Goal: Find specific page/section

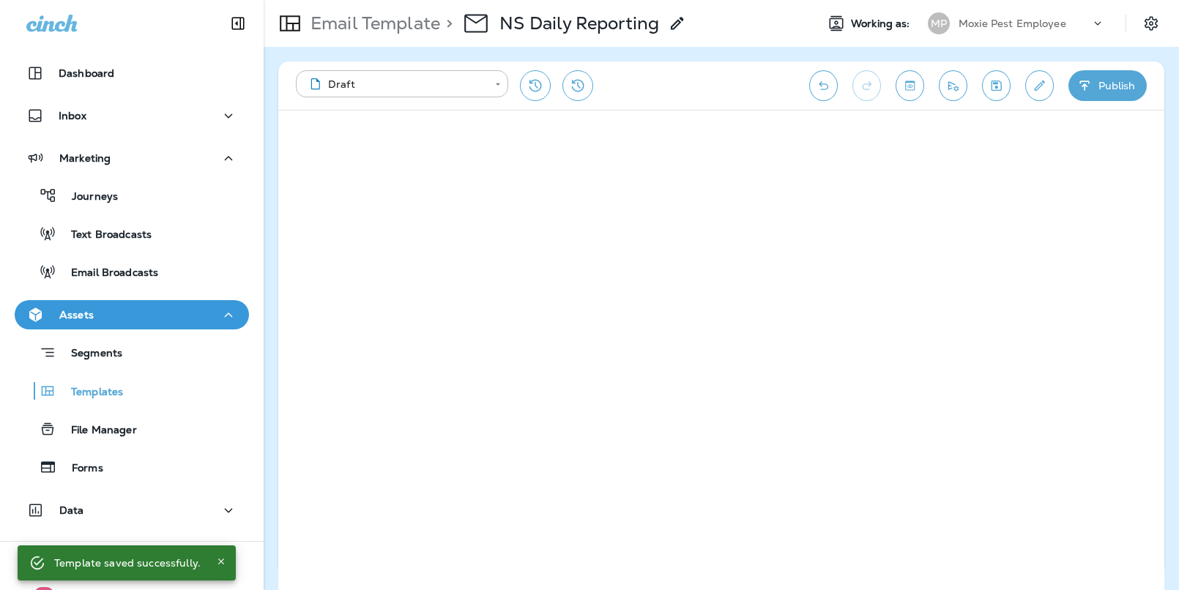
scroll to position [70, 0]
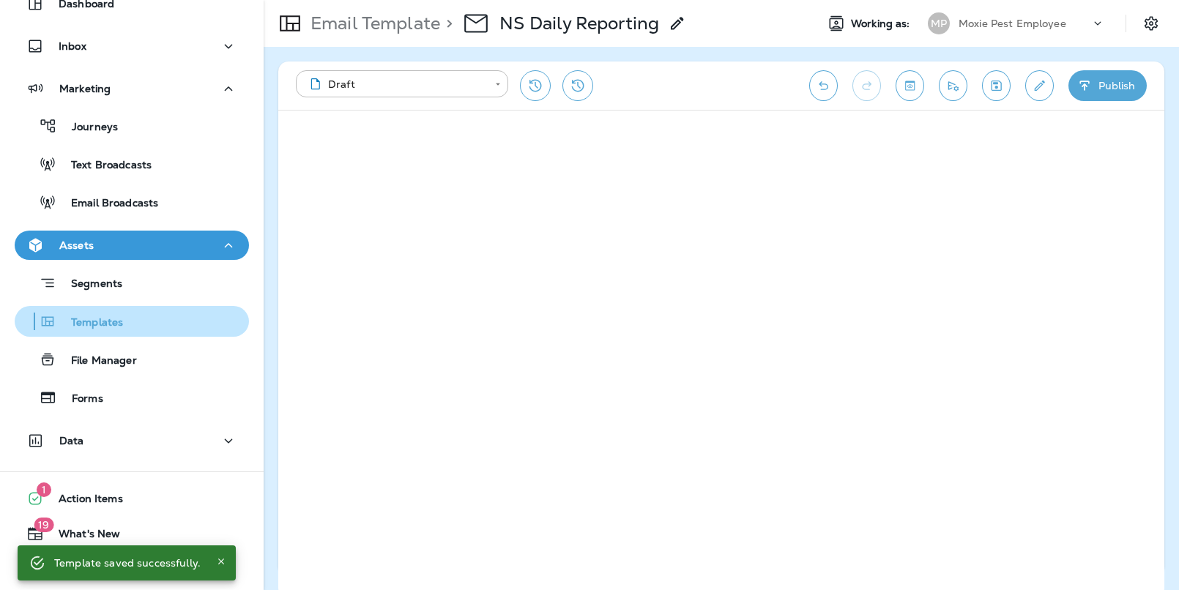
click at [97, 322] on p "Templates" at bounding box center [89, 323] width 67 height 14
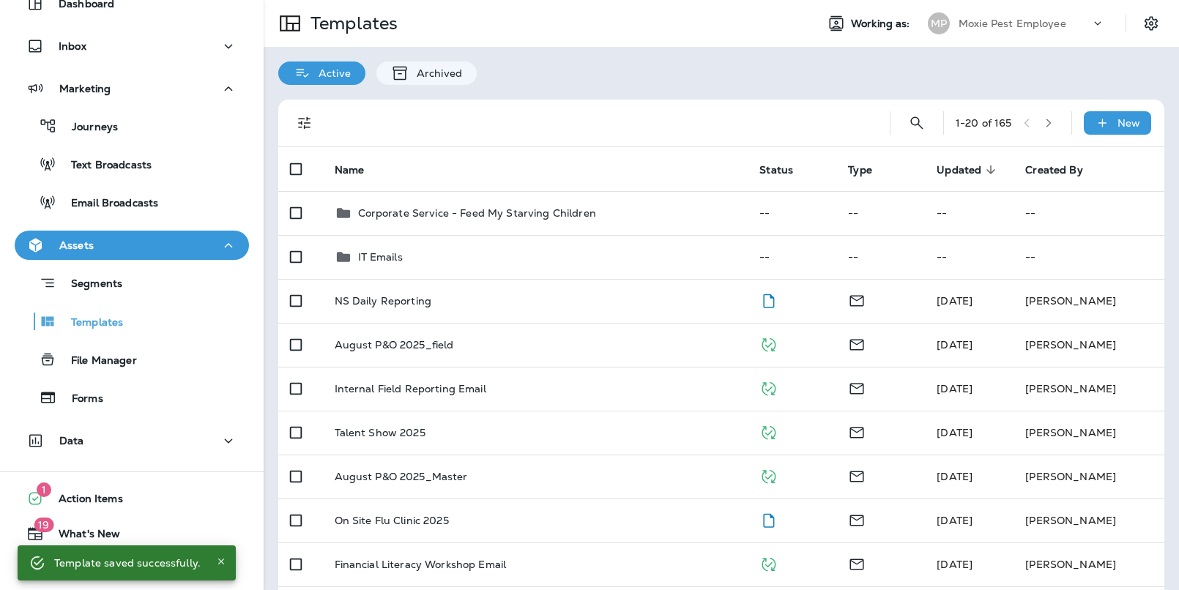
click at [1032, 30] on div "Moxie Pest Employee" at bounding box center [1025, 23] width 132 height 22
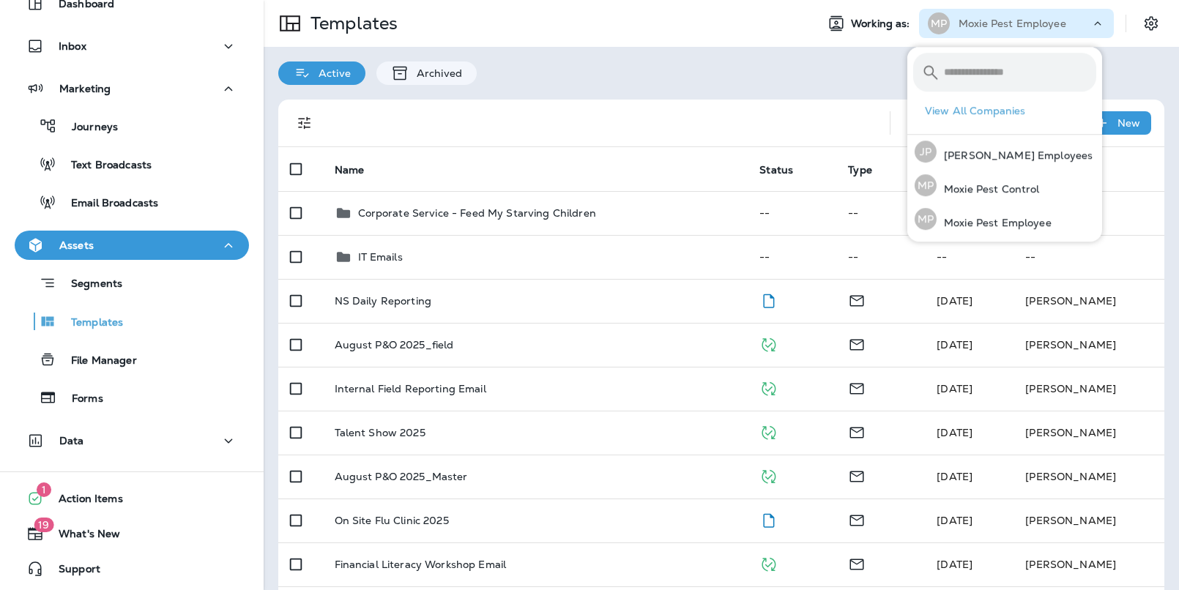
click at [830, 61] on div "Active Archived" at bounding box center [722, 66] width 916 height 38
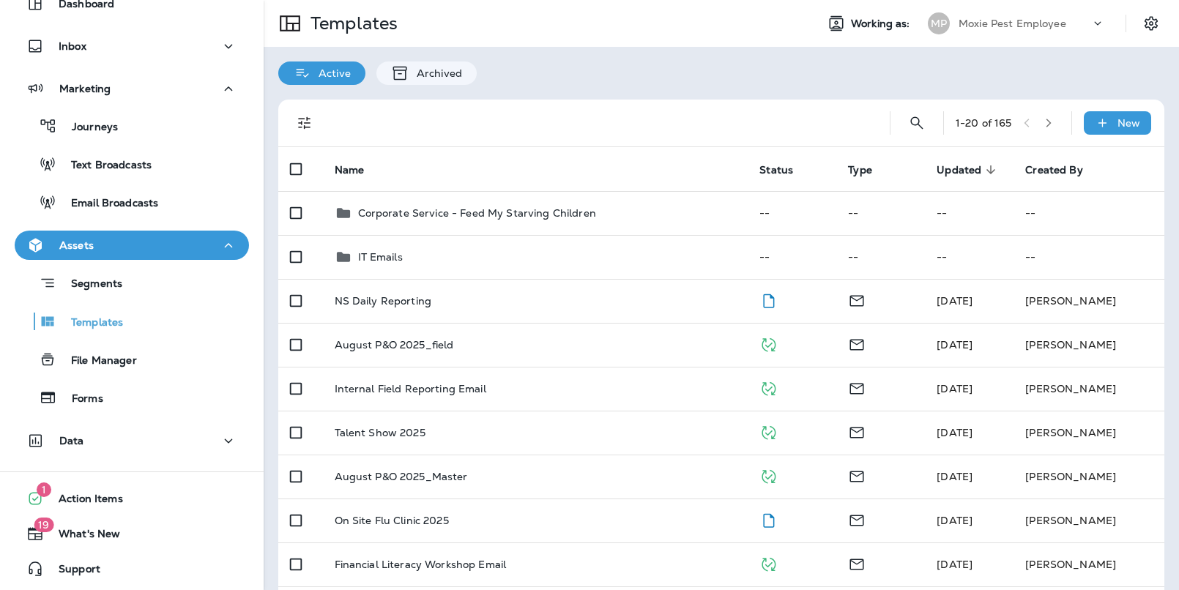
click at [984, 38] on div "Templates Working as: MP Moxie Pest Employee" at bounding box center [722, 23] width 916 height 47
click at [989, 24] on p "Moxie Pest Employee" at bounding box center [1013, 24] width 108 height 12
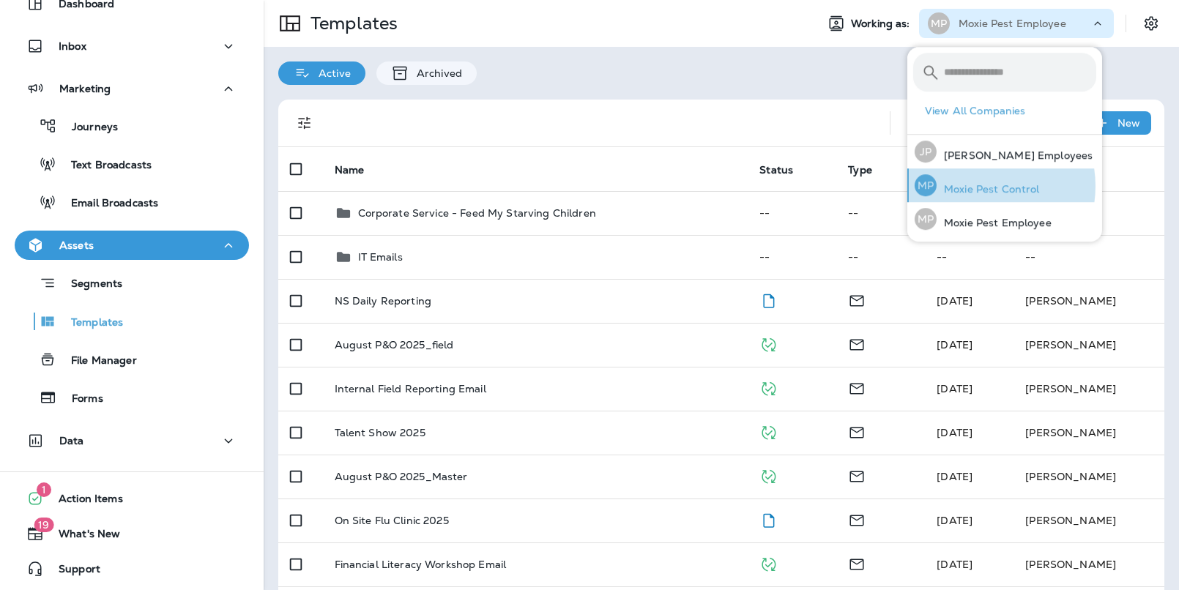
click at [978, 186] on p "Moxie Pest Control" at bounding box center [988, 189] width 103 height 12
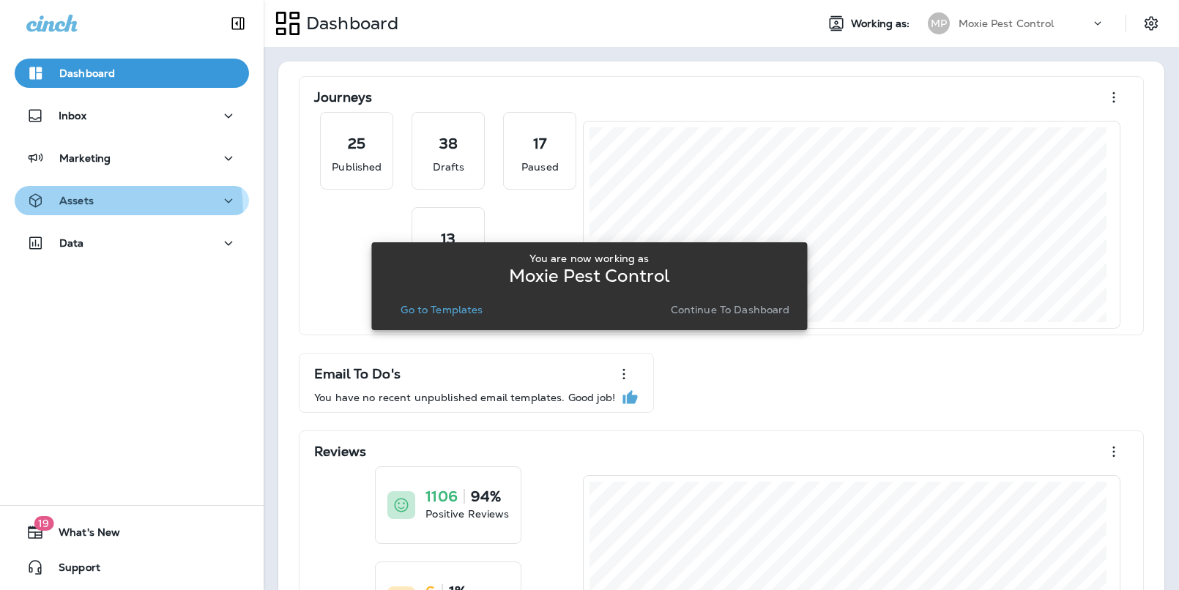
click at [94, 211] on button "Assets" at bounding box center [132, 200] width 234 height 29
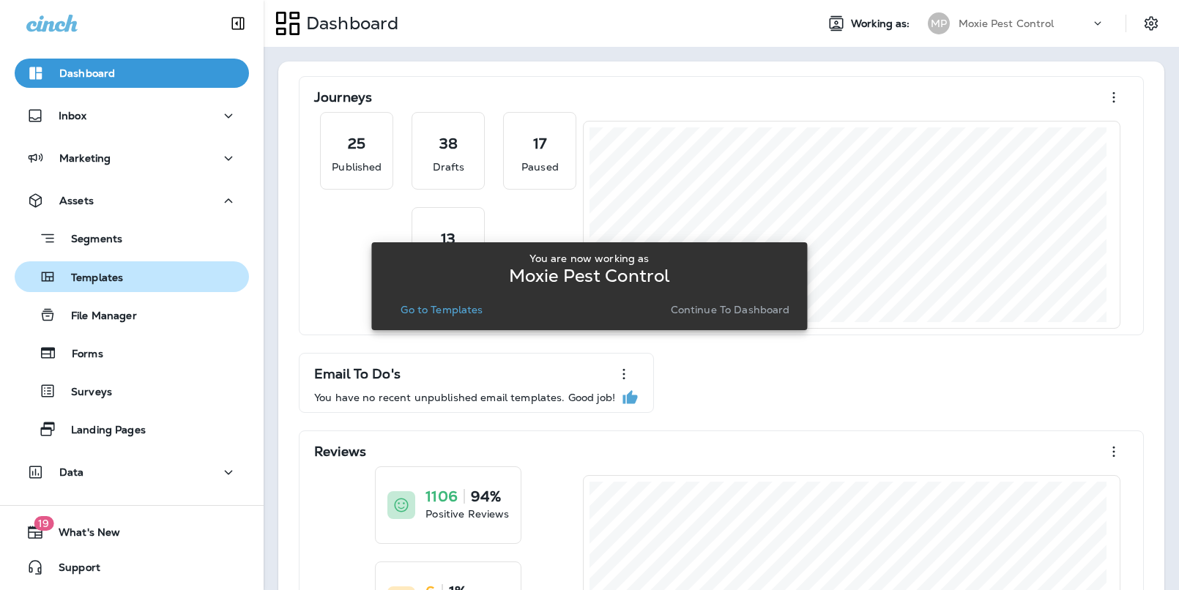
click at [130, 276] on div "Templates" at bounding box center [132, 277] width 223 height 22
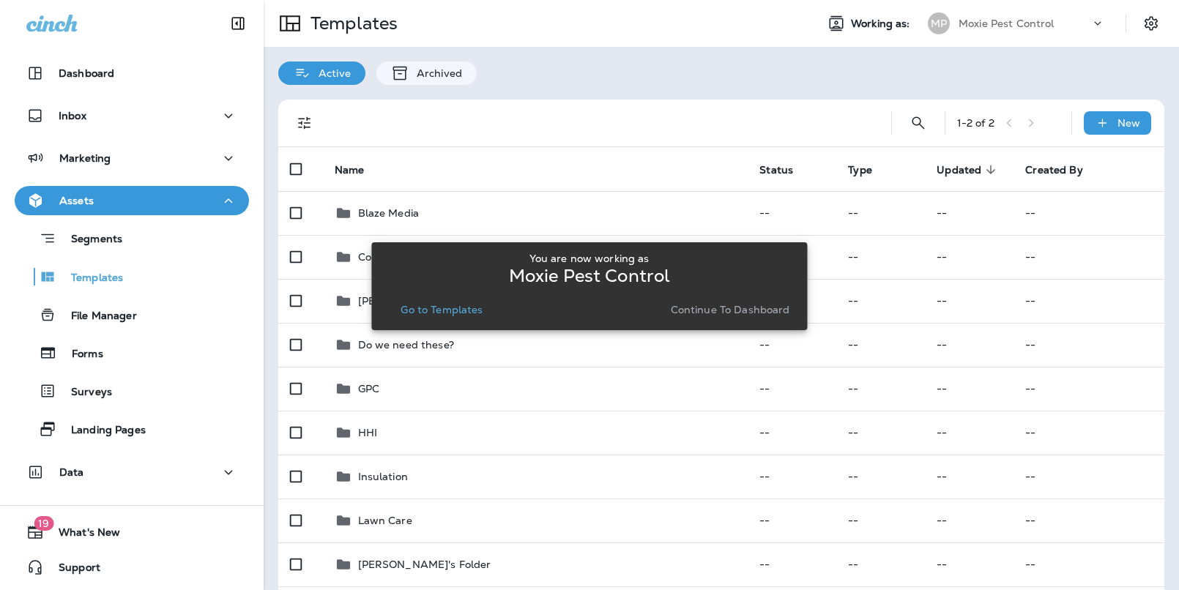
click at [519, 105] on div "You are now working as Moxie Pest Control Go to Templates Continue to Dashboard" at bounding box center [589, 286] width 436 height 573
click at [706, 308] on p "Continue to Dashboard" at bounding box center [730, 310] width 119 height 12
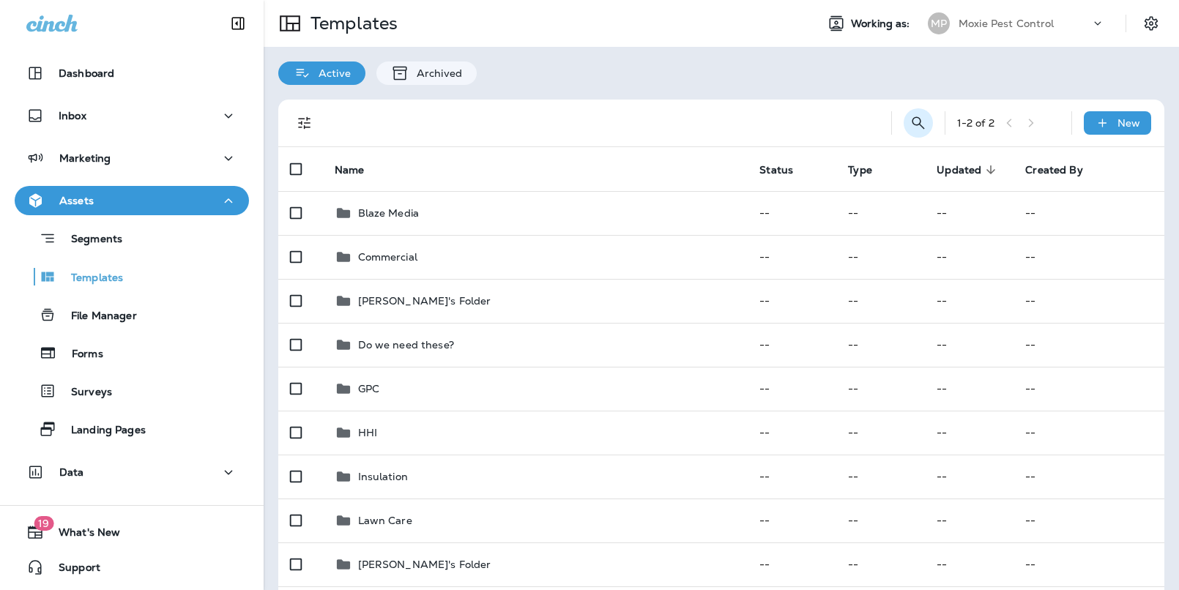
click at [910, 115] on icon "Search Templates" at bounding box center [919, 123] width 18 height 18
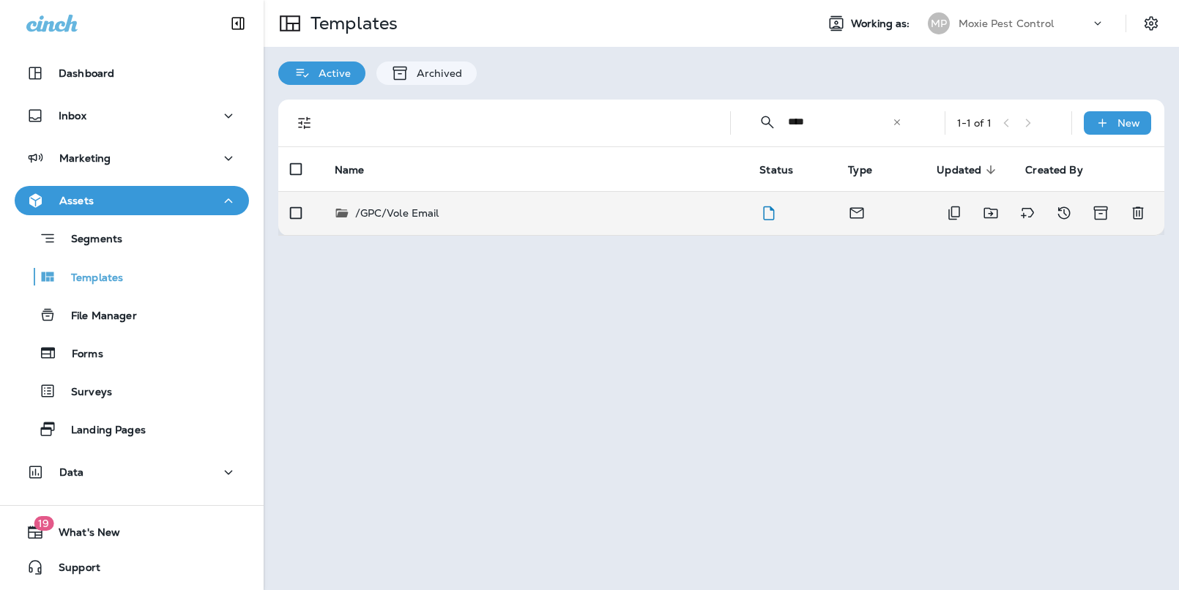
type input "****"
click at [497, 208] on div "/GPC/Vole Email" at bounding box center [536, 213] width 402 height 15
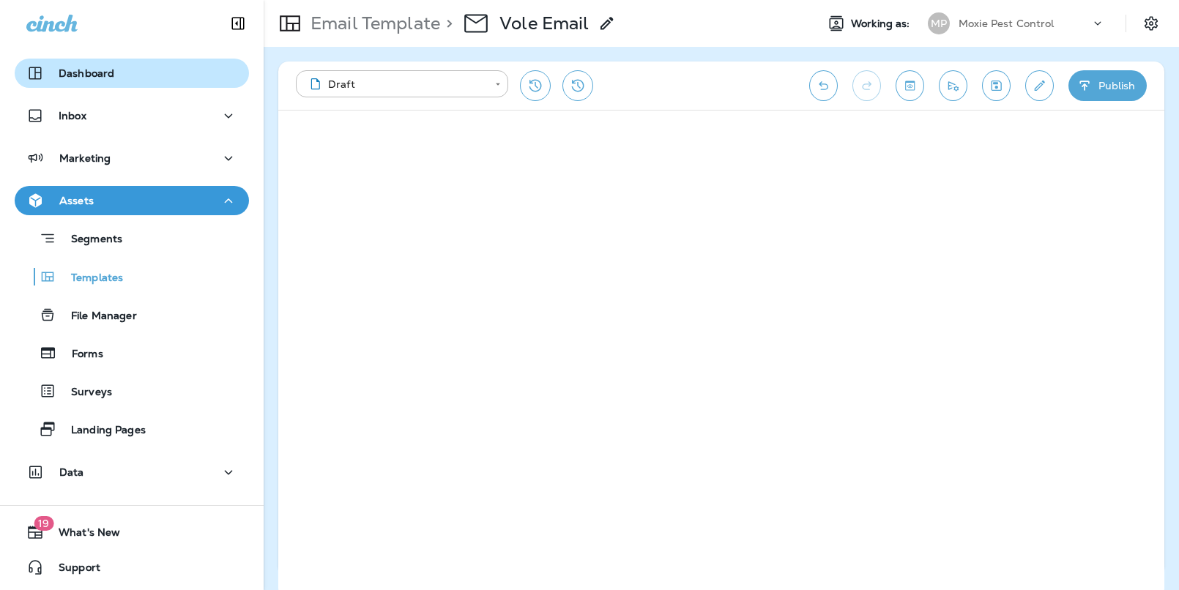
click at [89, 82] on button "Dashboard" at bounding box center [132, 73] width 234 height 29
